Goal: Use online tool/utility: Utilize a website feature to perform a specific function

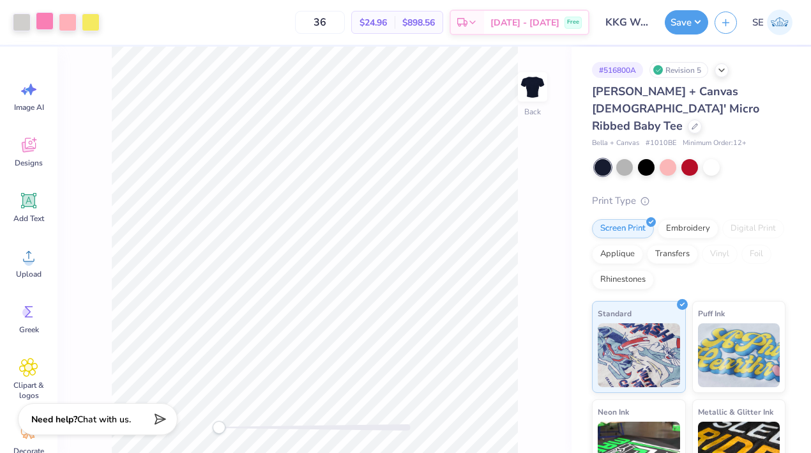
click at [46, 20] on div at bounding box center [45, 21] width 18 height 18
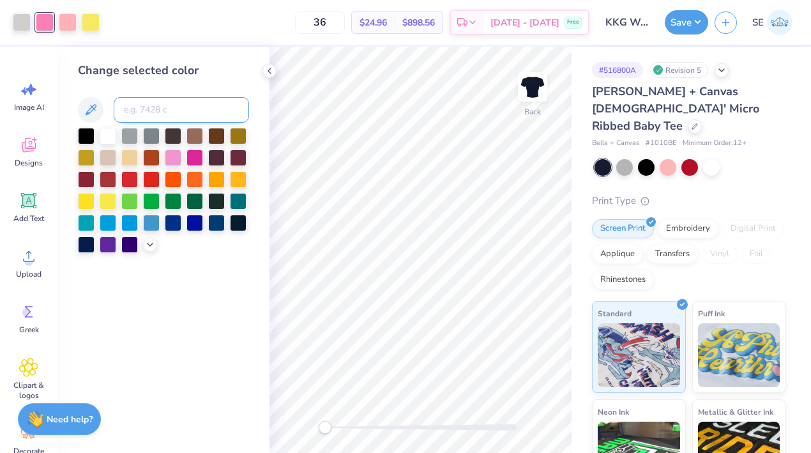
click at [158, 102] on input at bounding box center [181, 110] width 135 height 26
type input "176"
click at [266, 69] on icon at bounding box center [269, 71] width 10 height 10
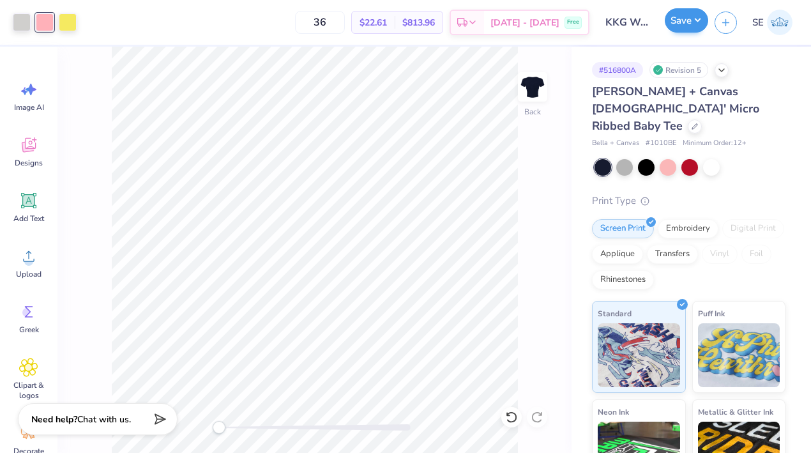
click at [682, 20] on button "Save" at bounding box center [686, 20] width 43 height 24
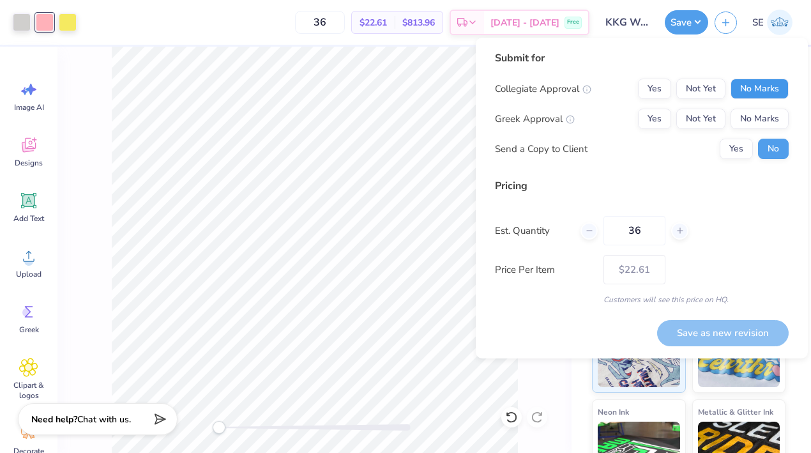
click at [759, 90] on button "No Marks" at bounding box center [760, 89] width 58 height 20
click at [653, 118] on button "Yes" at bounding box center [654, 119] width 33 height 20
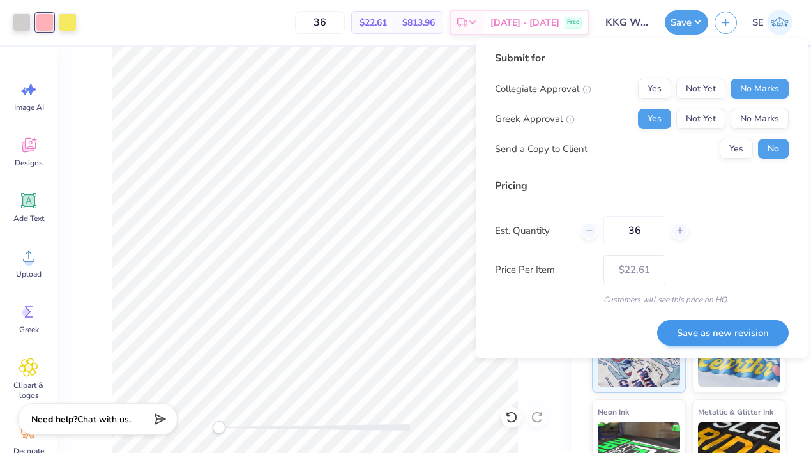
click at [704, 326] on button "Save as new revision" at bounding box center [723, 333] width 132 height 26
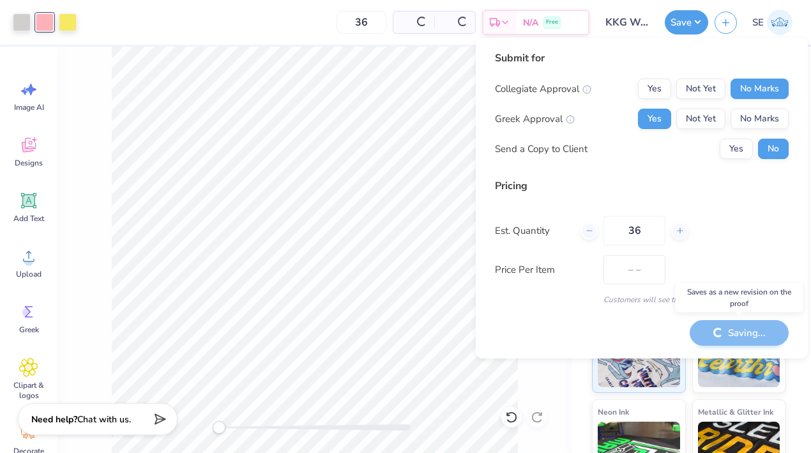
type input "$22.61"
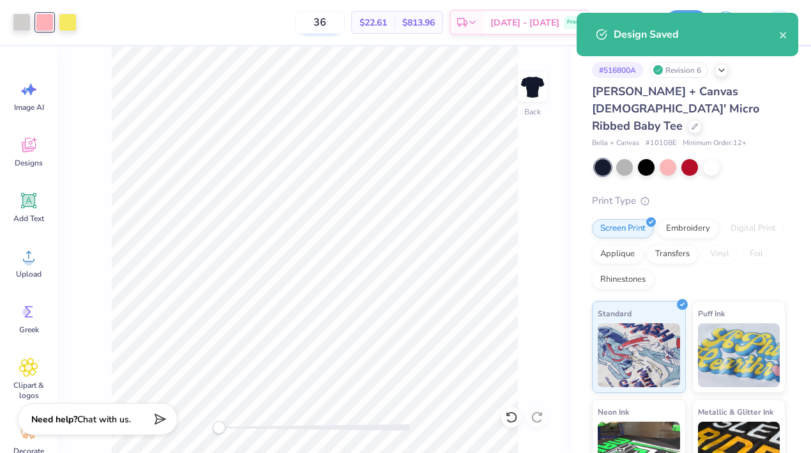
click at [345, 24] on input "36" at bounding box center [320, 22] width 50 height 23
type input "35"
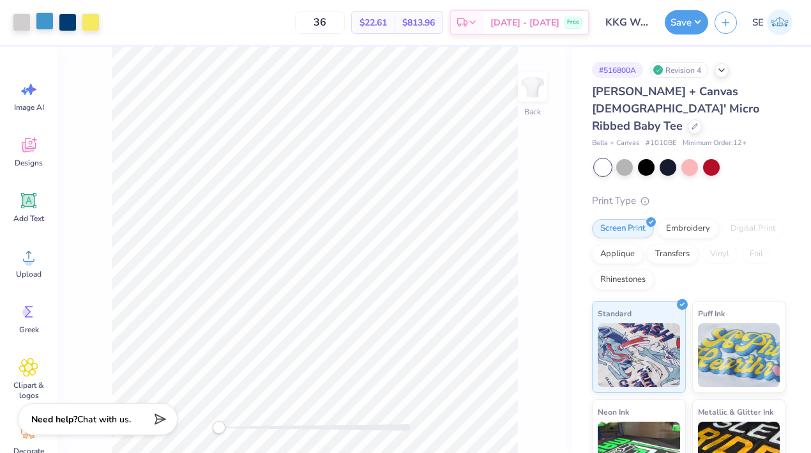
click at [47, 24] on div at bounding box center [45, 21] width 18 height 18
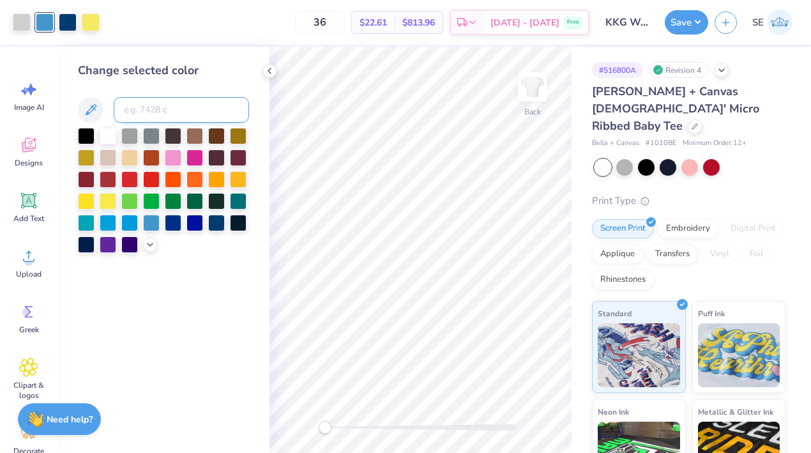
click at [144, 118] on input at bounding box center [181, 110] width 135 height 26
type input "541"
click at [264, 70] on div at bounding box center [270, 71] width 14 height 14
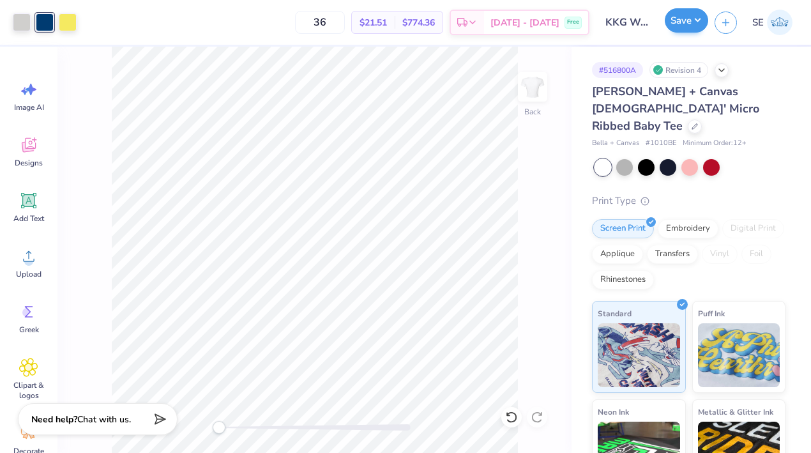
click at [680, 24] on button "Save" at bounding box center [686, 20] width 43 height 24
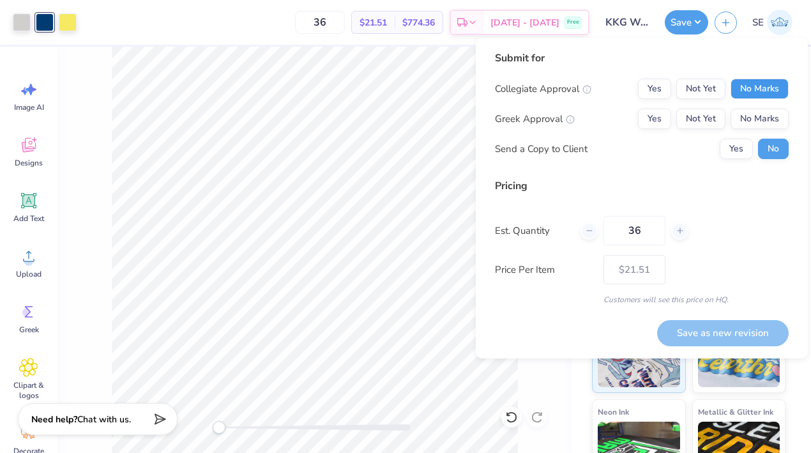
click at [763, 87] on button "No Marks" at bounding box center [760, 89] width 58 height 20
click at [656, 115] on button "Yes" at bounding box center [654, 119] width 33 height 20
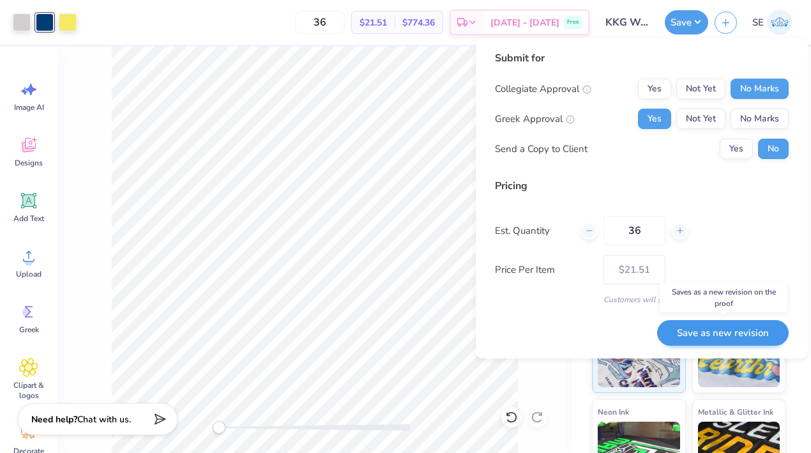
click at [710, 328] on button "Save as new revision" at bounding box center [723, 333] width 132 height 26
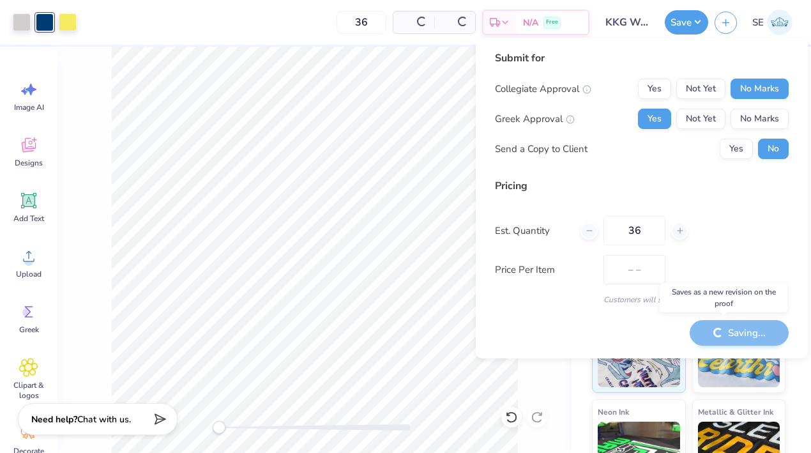
type input "$21.51"
